Goal: Task Accomplishment & Management: Manage account settings

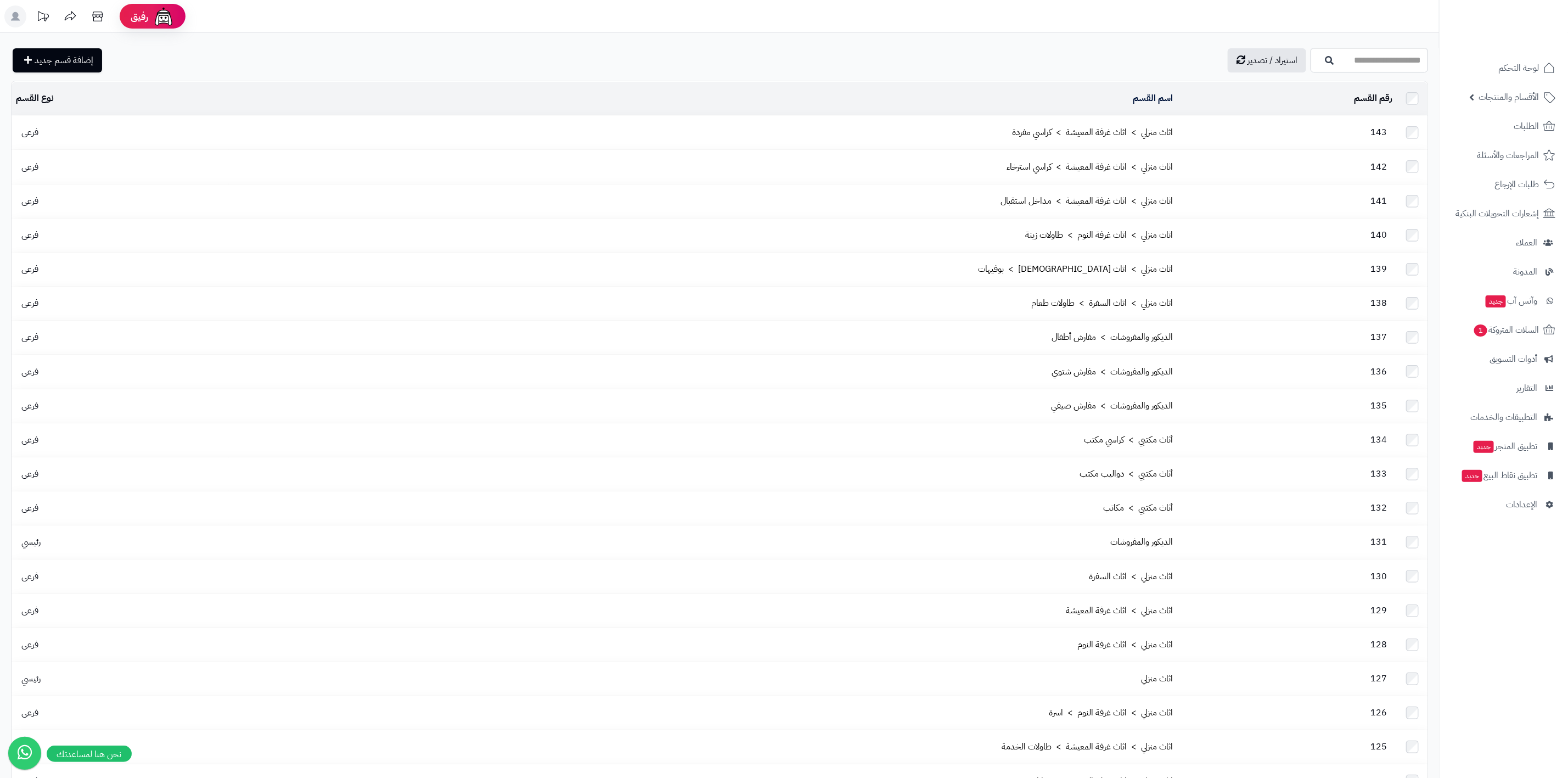
click at [914, 66] on div "استيراد / تصدير إضافة قسم جديد" at bounding box center [660, 60] width 1297 height 24
click at [1529, 511] on span "الإعدادات" at bounding box center [1521, 504] width 31 height 15
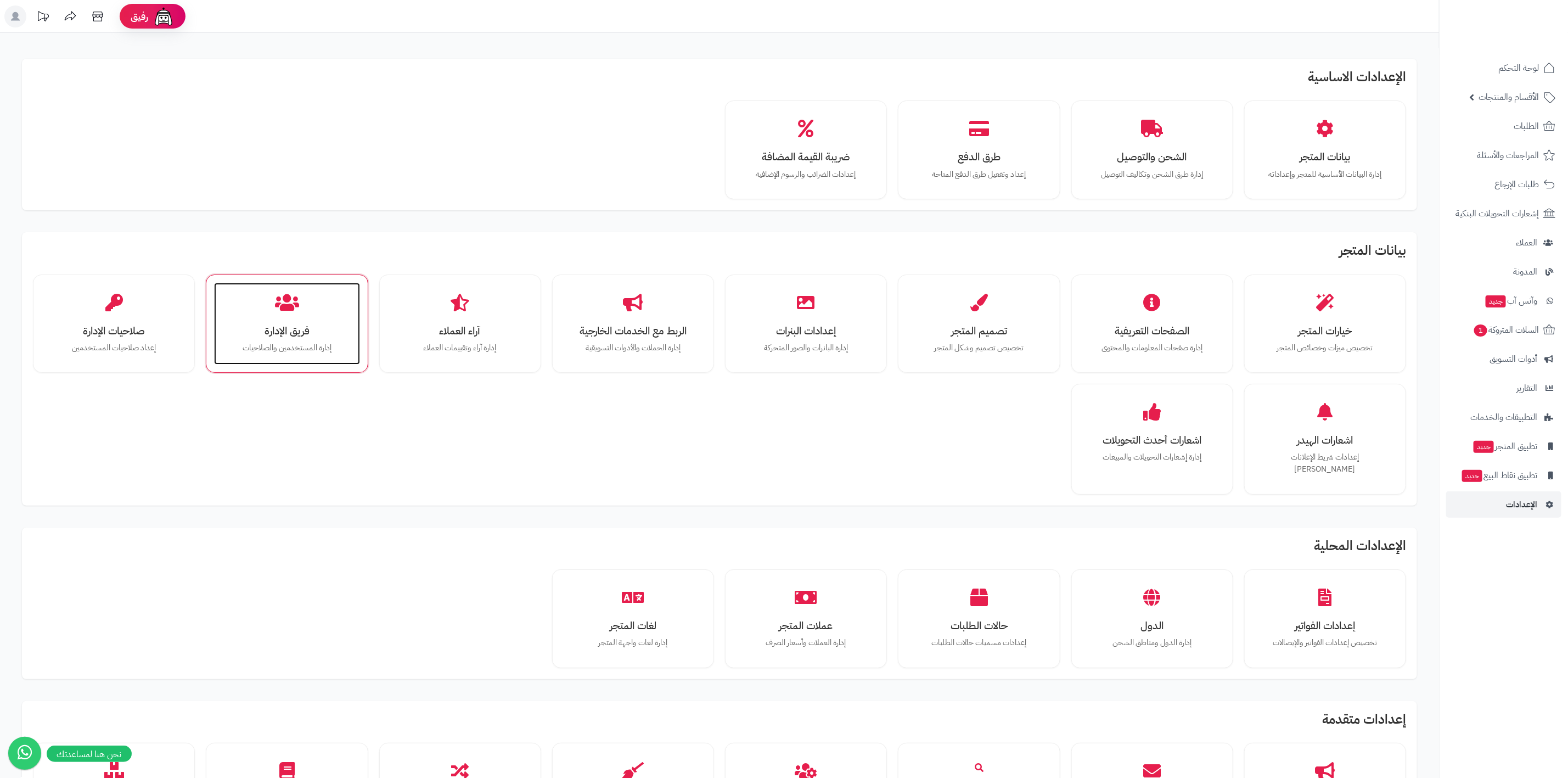
click at [267, 335] on h3 "فريق الإدارة" at bounding box center [287, 331] width 123 height 12
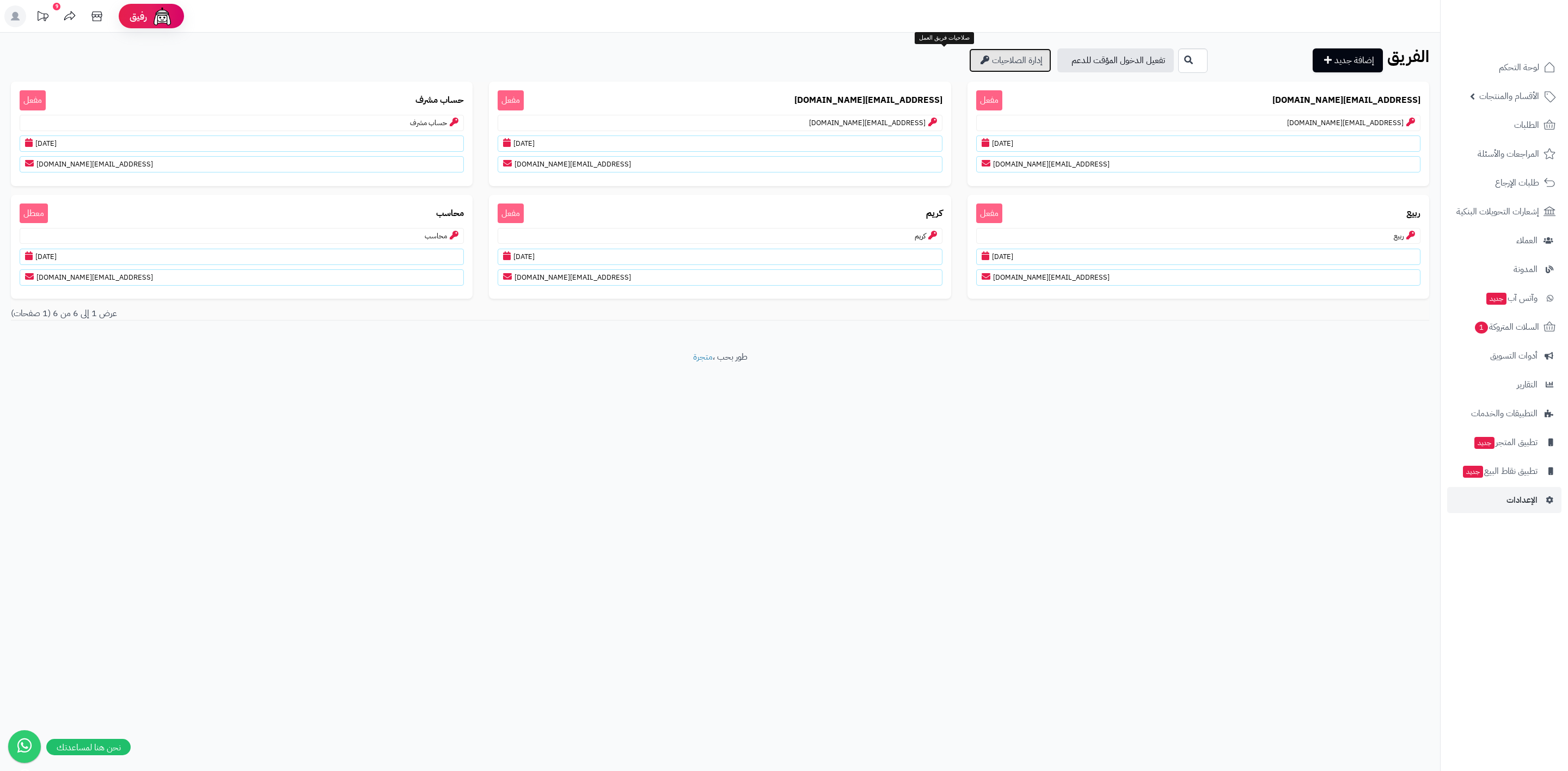
click at [971, 67] on link "إدارة الصلاحيات" at bounding box center [1010, 60] width 82 height 24
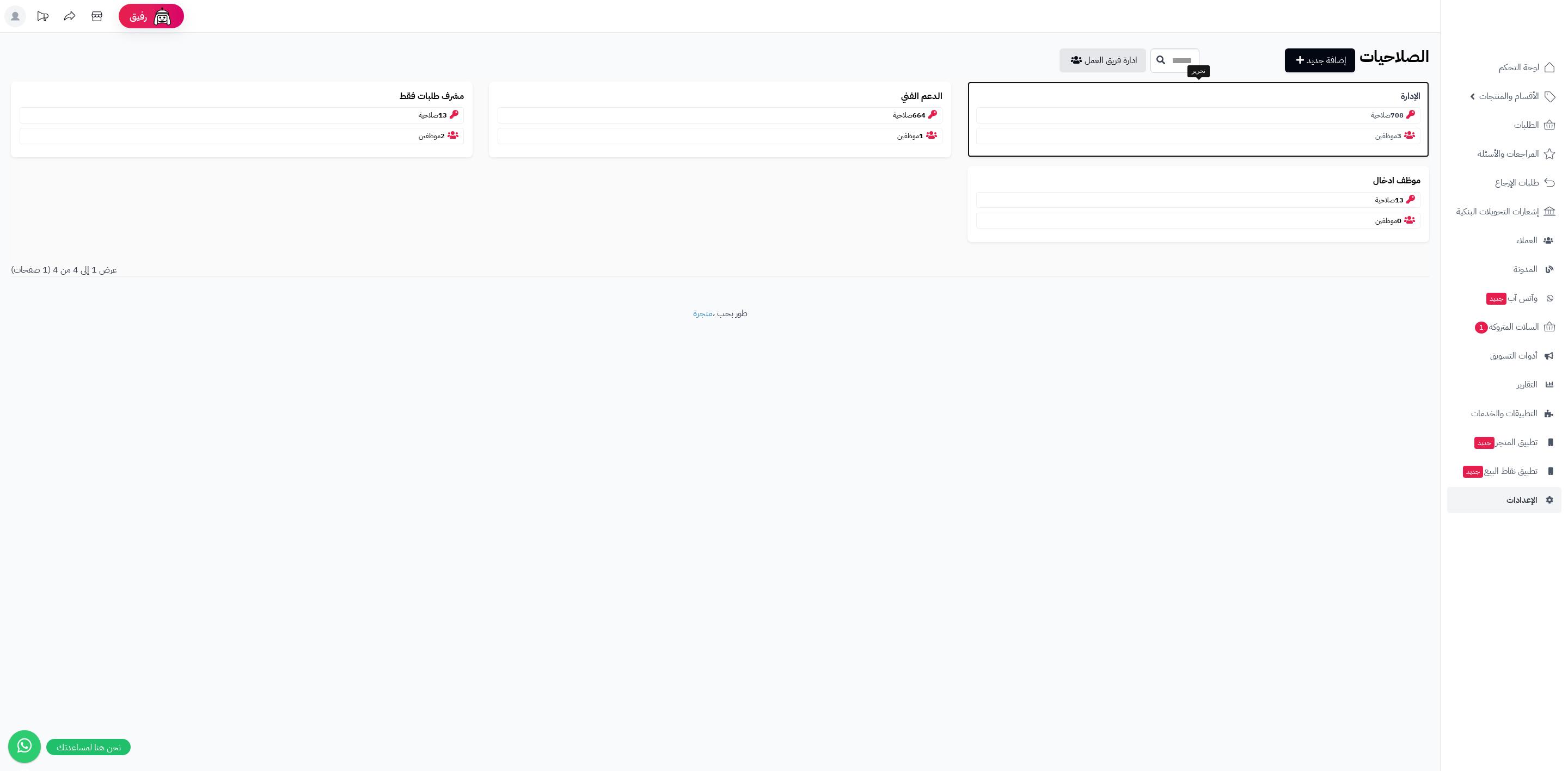
click at [1372, 113] on p "708 صلاحية" at bounding box center [1199, 115] width 444 height 16
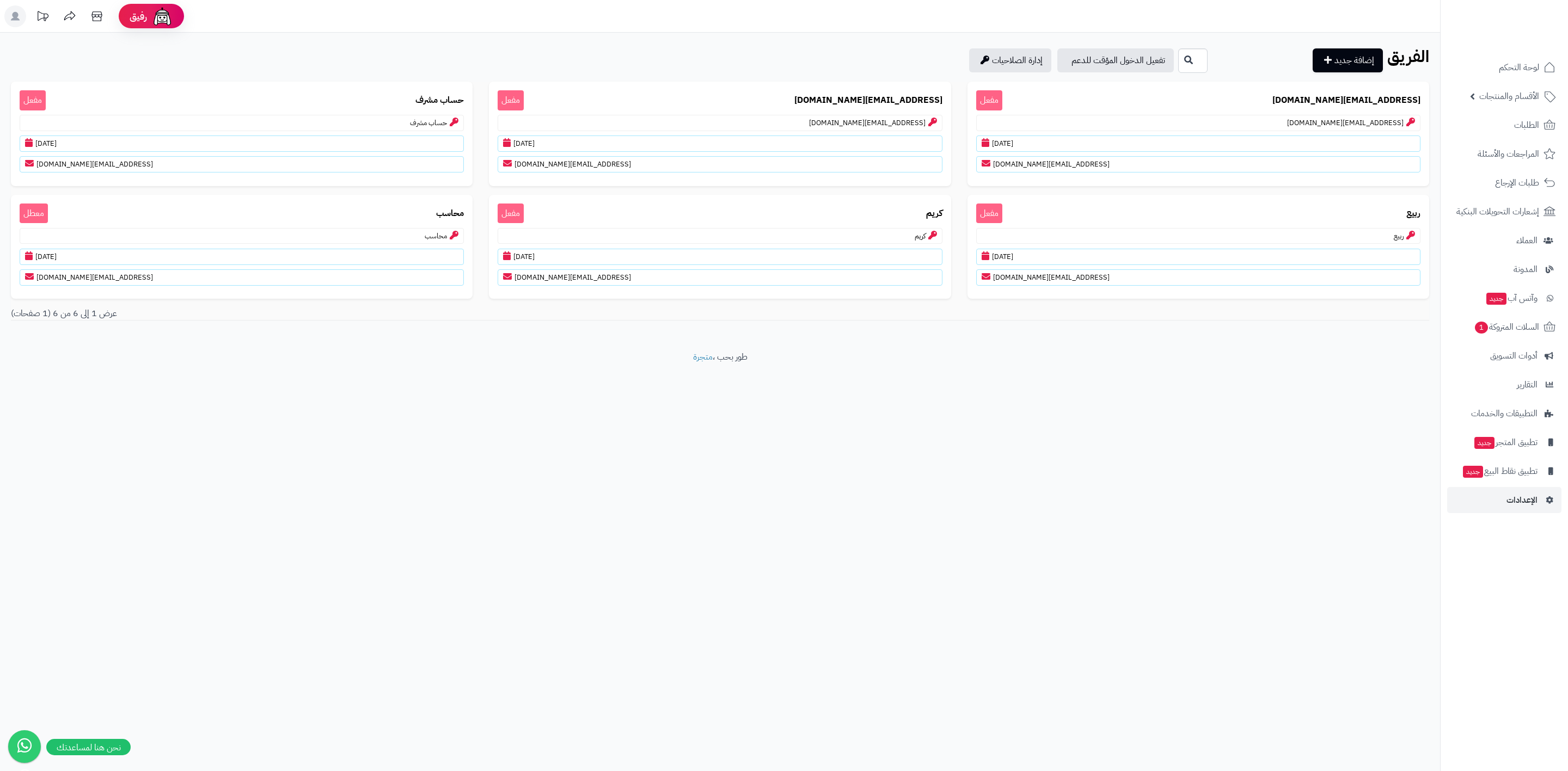
drag, startPoint x: 0, startPoint y: 0, endPoint x: 1135, endPoint y: 335, distance: 1183.4
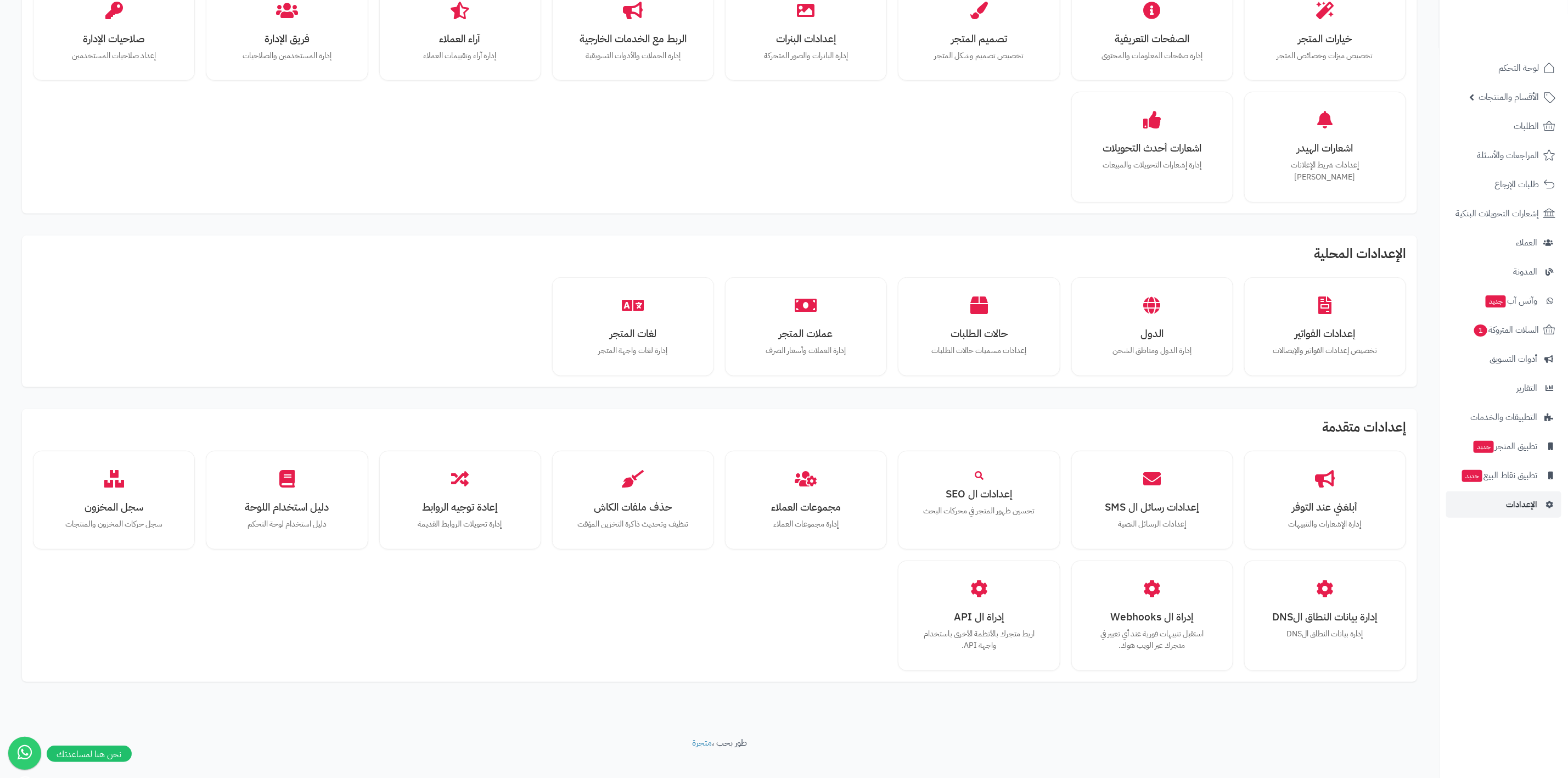
scroll to position [297, 0]
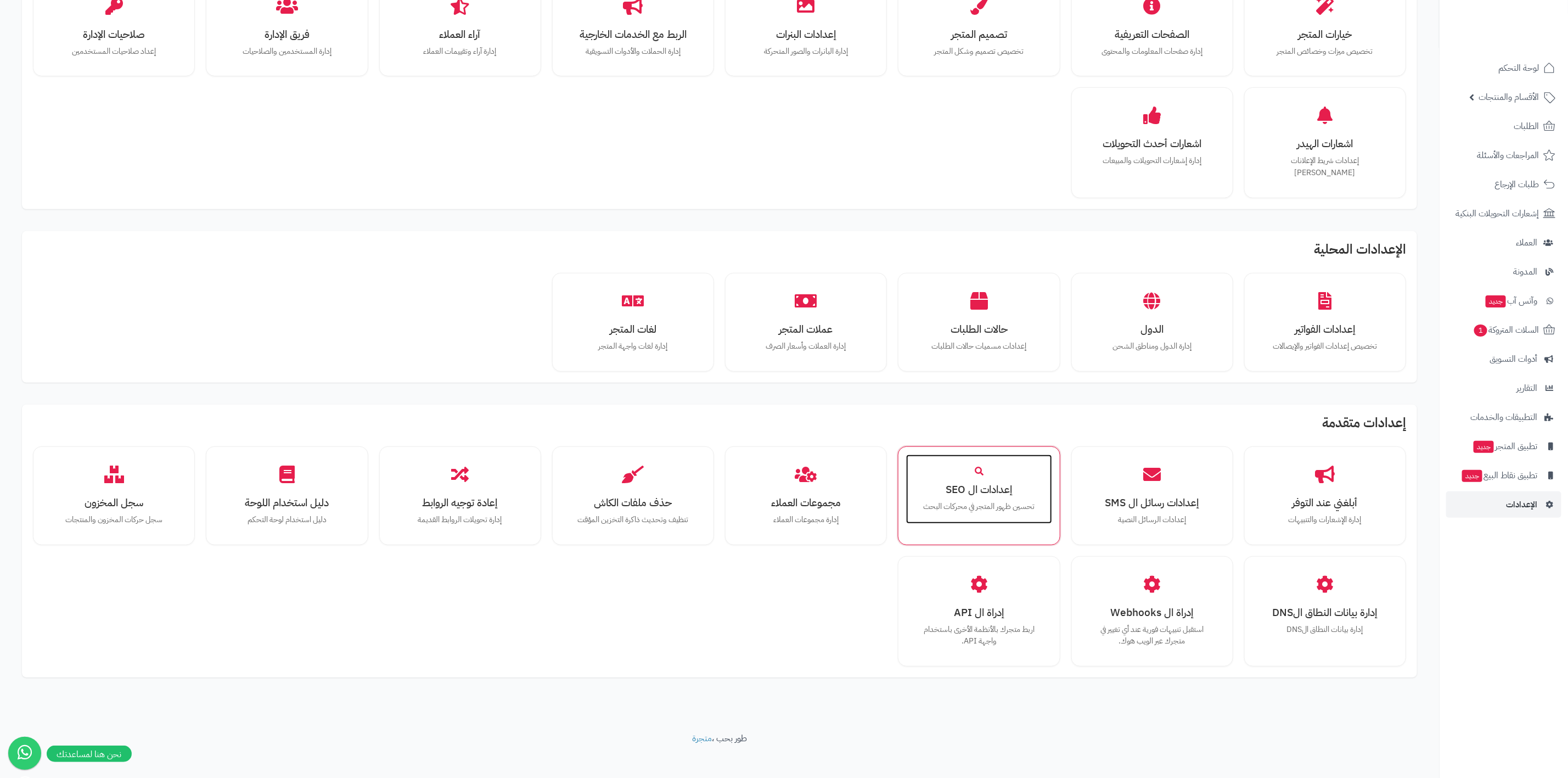
click at [976, 501] on p "تحسين ظهور المتجر في محركات البحث" at bounding box center [979, 507] width 123 height 12
